Goal: Task Accomplishment & Management: Manage account settings

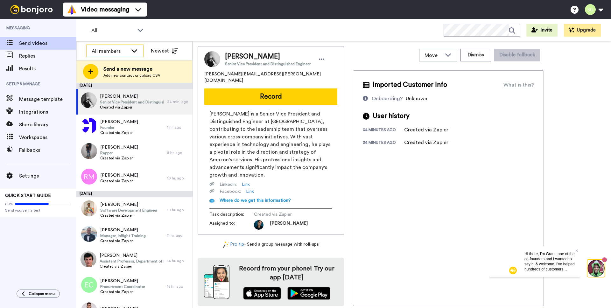
click at [114, 49] on div "All members" at bounding box center [110, 51] width 36 height 8
click at [163, 32] on div "All WORKSPACES View all All Default Active member welcome Onboarding Sean's Wor…" at bounding box center [343, 30] width 535 height 22
click at [131, 30] on span "All" at bounding box center [112, 31] width 43 height 8
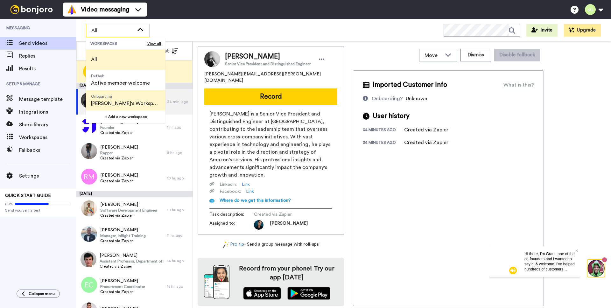
click at [111, 98] on span "Onboarding" at bounding box center [125, 96] width 69 height 5
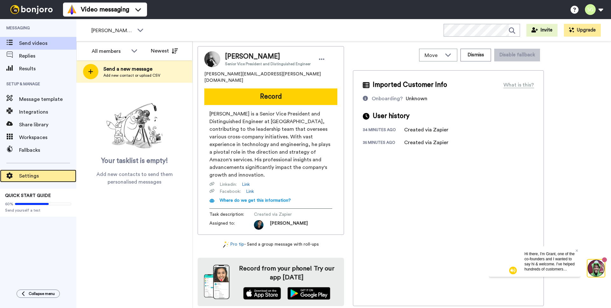
click at [14, 175] on span at bounding box center [9, 176] width 19 height 6
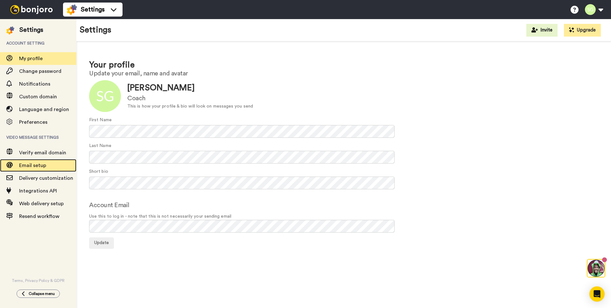
click at [27, 166] on span "Email setup" at bounding box center [32, 165] width 27 height 5
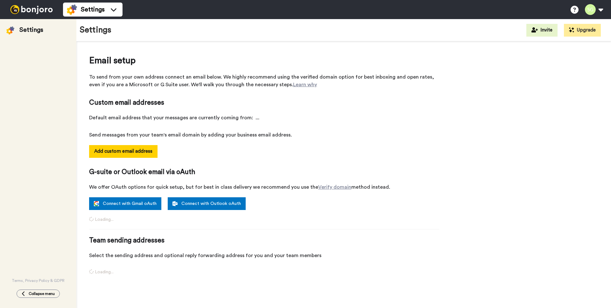
select select "161964"
select select "161978"
select select "163446"
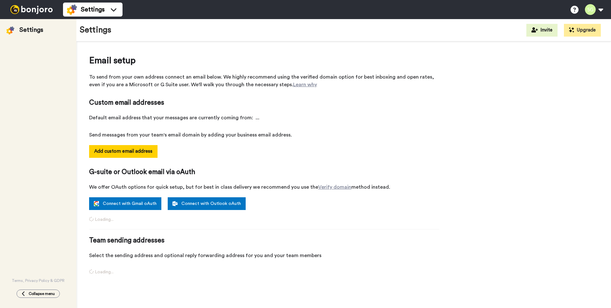
select select "163446"
select select "153516"
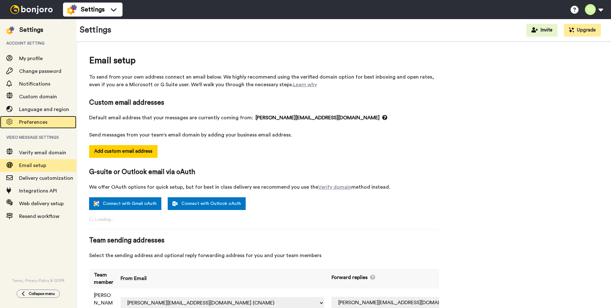
click at [43, 123] on span "Preferences" at bounding box center [33, 122] width 28 height 5
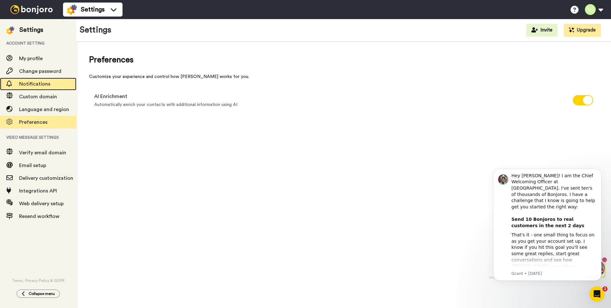
click at [29, 82] on span "Notifications" at bounding box center [34, 84] width 31 height 5
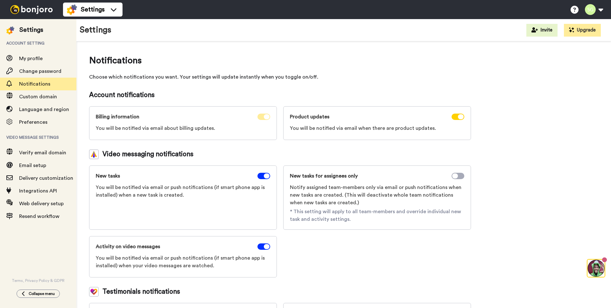
click at [267, 117] on icon at bounding box center [267, 116] width 6 height 5
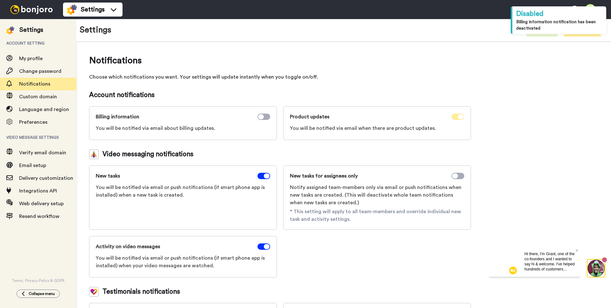
click at [459, 117] on icon at bounding box center [461, 116] width 6 height 5
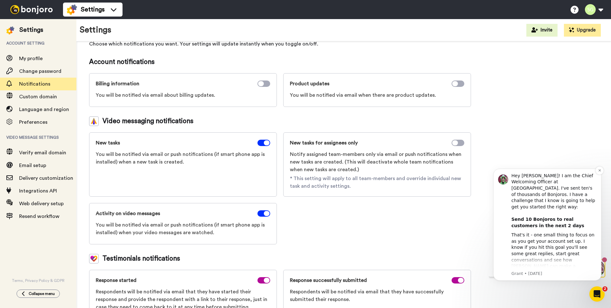
scroll to position [33, 0]
click at [592, 295] on div "Open Intercom Messenger" at bounding box center [597, 294] width 21 height 21
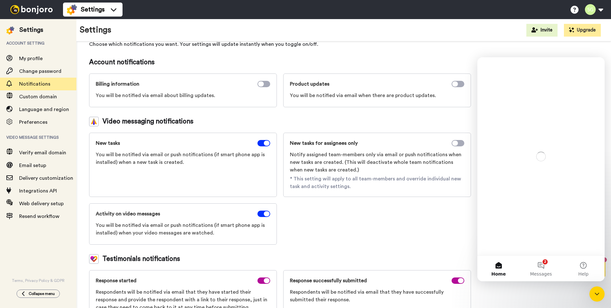
scroll to position [0, 0]
click at [595, 298] on div "Close Intercom Messenger" at bounding box center [597, 294] width 15 height 15
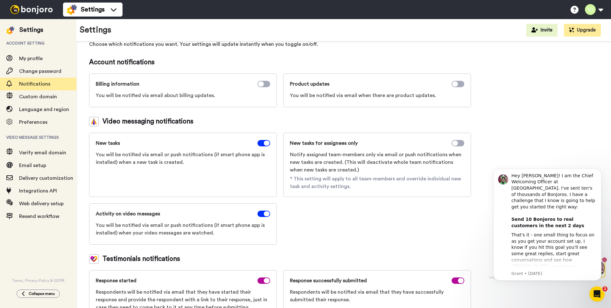
scroll to position [53, 0]
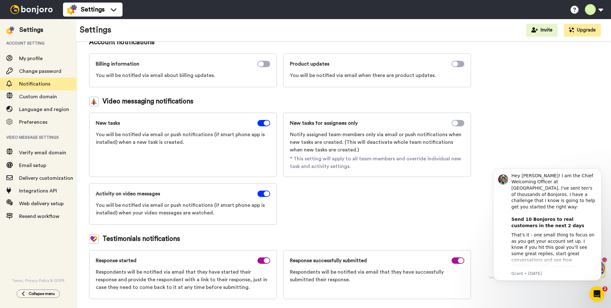
click at [593, 294] on icon "Open Intercom Messenger" at bounding box center [597, 294] width 11 height 11
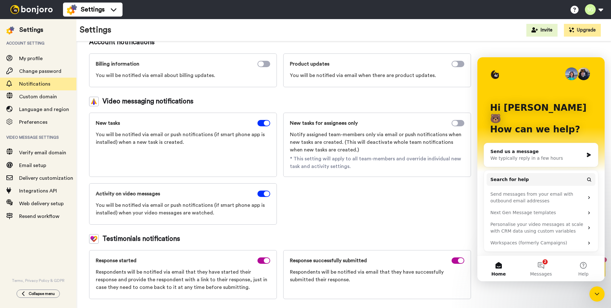
click at [593, 294] on div "Close Intercom Messenger" at bounding box center [597, 294] width 15 height 15
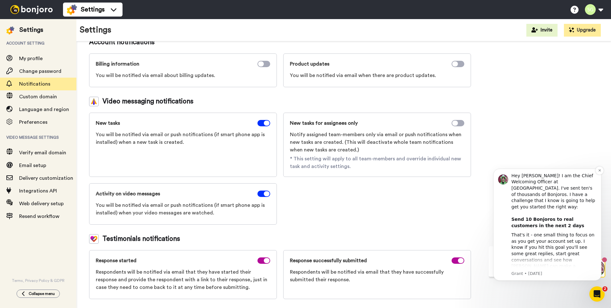
scroll to position [0, 0]
click at [600, 172] on icon "Dismiss notification" at bounding box center [600, 171] width 4 height 4
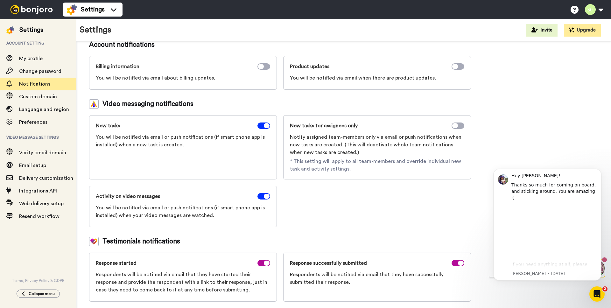
scroll to position [51, 0]
click at [457, 124] on icon at bounding box center [455, 125] width 6 height 5
click at [269, 126] on icon at bounding box center [267, 125] width 6 height 5
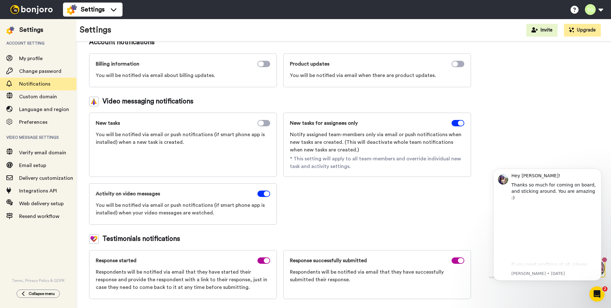
scroll to position [0, 0]
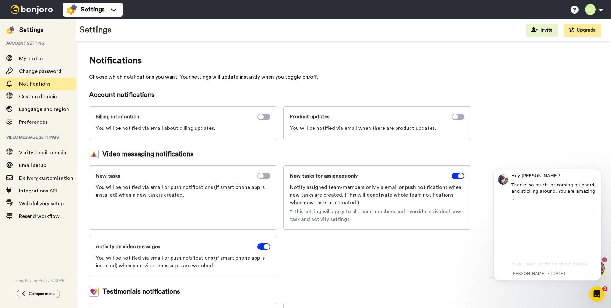
click at [29, 27] on div "Settings" at bounding box center [31, 29] width 24 height 9
click at [26, 14] on div at bounding box center [31, 9] width 63 height 19
click at [37, 13] on img at bounding box center [32, 9] width 48 height 9
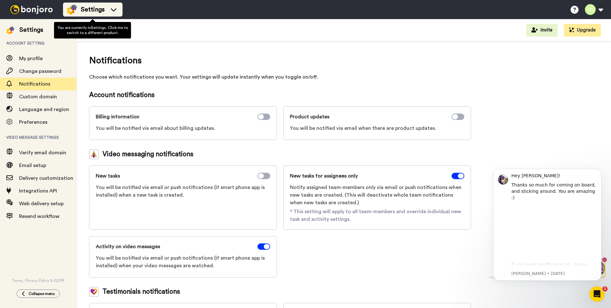
click at [78, 10] on div "Settings" at bounding box center [93, 9] width 52 height 10
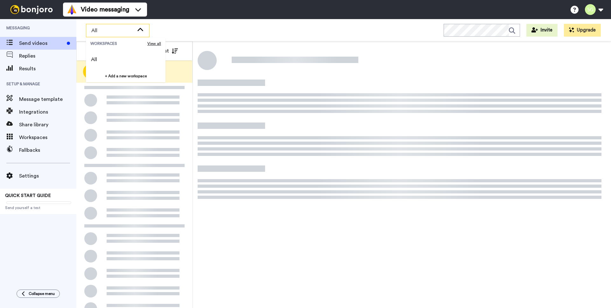
click at [116, 35] on div "All" at bounding box center [117, 30] width 63 height 13
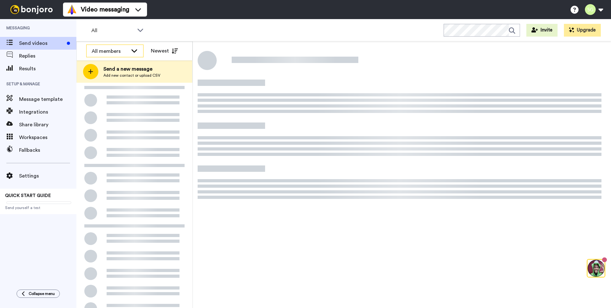
click at [122, 47] on div "All members" at bounding box center [115, 51] width 57 height 13
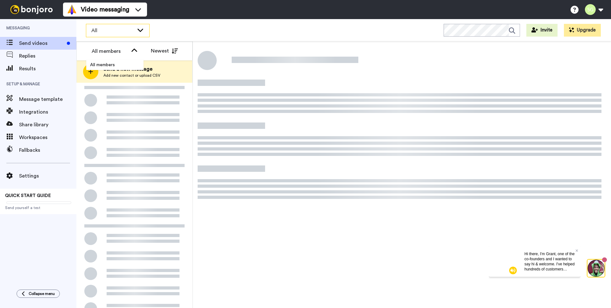
click at [133, 33] on span "All" at bounding box center [112, 31] width 43 height 8
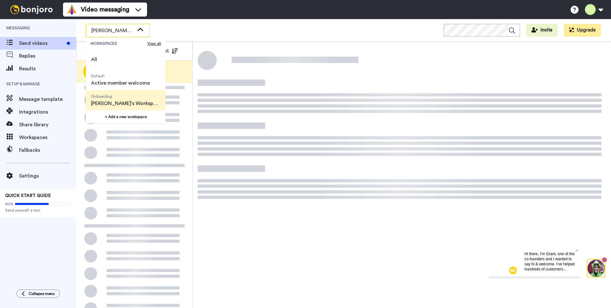
click at [104, 105] on span "[PERSON_NAME]'s Workspace" at bounding box center [125, 104] width 69 height 8
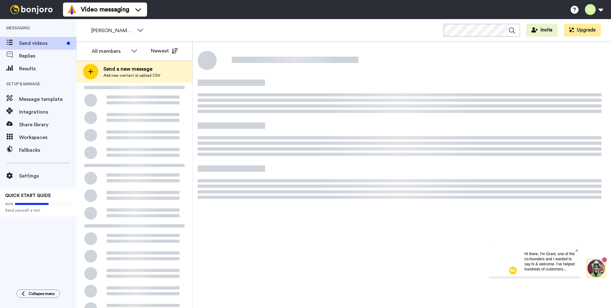
click at [577, 250] on icon at bounding box center [577, 251] width 3 height 4
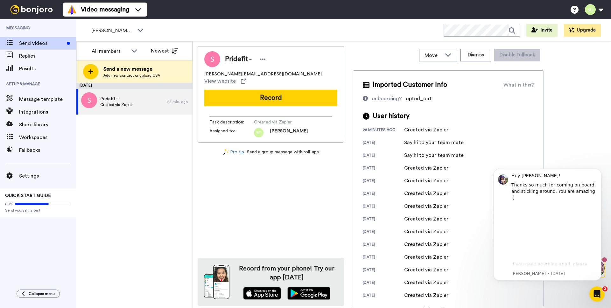
click at [140, 137] on div "[DATE] Pridefit - Created via Zapier 28 min. ago" at bounding box center [134, 195] width 116 height 225
